Goal: Transaction & Acquisition: Obtain resource

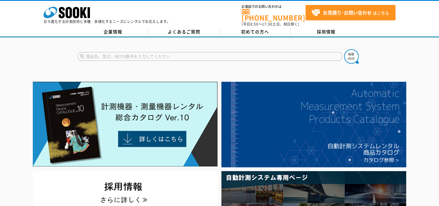
click at [127, 54] on input "text" at bounding box center [210, 56] width 265 height 9
type input "屋外用回転レーザー"
click at [344, 49] on button at bounding box center [351, 56] width 15 height 15
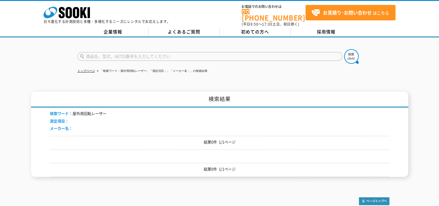
click at [118, 52] on input "text" at bounding box center [210, 56] width 265 height 9
type input "回転レーザー"
click at [344, 49] on button at bounding box center [351, 56] width 15 height 15
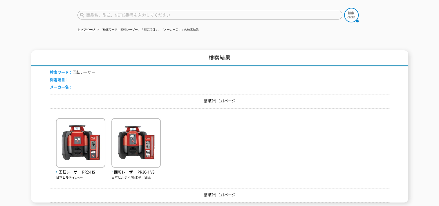
scroll to position [116, 0]
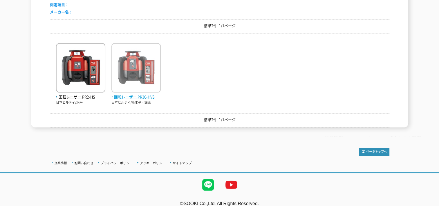
click at [120, 82] on img at bounding box center [136, 68] width 49 height 51
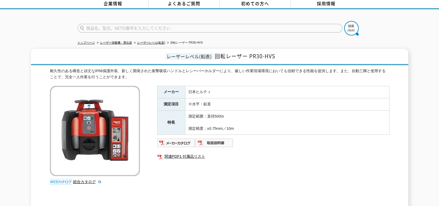
scroll to position [87, 0]
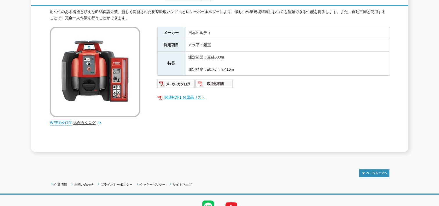
click at [178, 94] on link "関連PDF1 付属品リスト" at bounding box center [273, 98] width 232 height 8
